Goal: Information Seeking & Learning: Learn about a topic

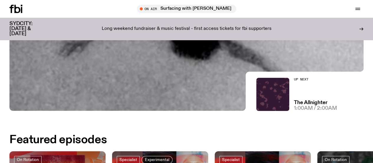
scroll to position [233, 0]
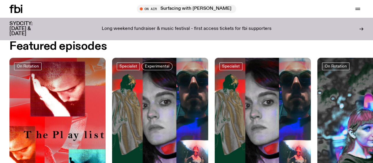
click at [135, 22] on div "Long weekend fundraiser & music festival - first access tickets for fbi support…" at bounding box center [186, 28] width 269 height 15
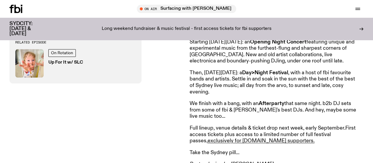
scroll to position [317, 0]
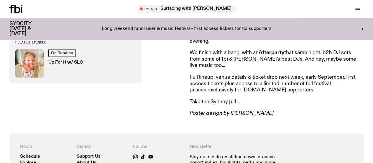
drag, startPoint x: 266, startPoint y: 114, endPoint x: 253, endPoint y: 78, distance: 38.8
click at [253, 79] on article "Announcing SYDCITY: A festival of Sydney music, raising money for [DOMAIN_NAME]…" at bounding box center [275, 20] width 170 height 194
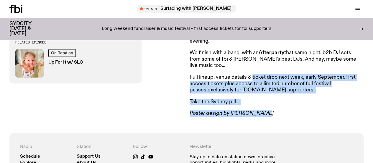
click at [253, 78] on p "Full lineup, venue details & ticket drop next week, early September. First acce…" at bounding box center [275, 83] width 170 height 19
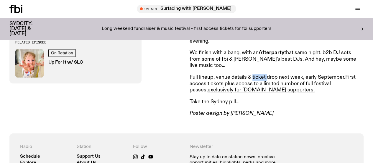
click at [253, 78] on p "Full lineup, venue details & ticket drop next week, early September. First acce…" at bounding box center [275, 83] width 170 height 19
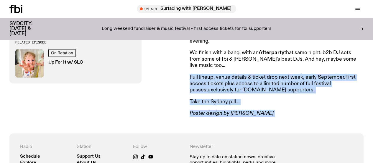
drag, startPoint x: 253, startPoint y: 78, endPoint x: 288, endPoint y: 124, distance: 57.8
click at [288, 124] on div "Announcing SYDCITY: A festival of Sydney music, raising money for fbi.radio fbi…" at bounding box center [186, 19] width 373 height 227
click at [284, 117] on p "Poster design by Sim Cheuanghane" at bounding box center [275, 113] width 170 height 6
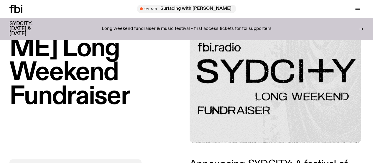
scroll to position [0, 0]
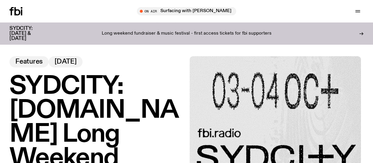
click at [19, 14] on icon at bounding box center [15, 11] width 13 height 8
